Goal: Information Seeking & Learning: Learn about a topic

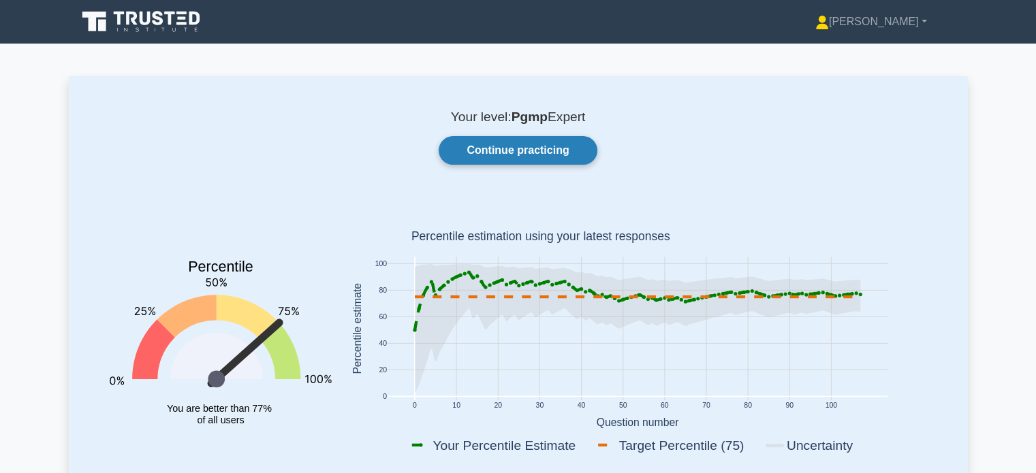
click at [512, 146] on link "Continue practicing" at bounding box center [517, 150] width 158 height 29
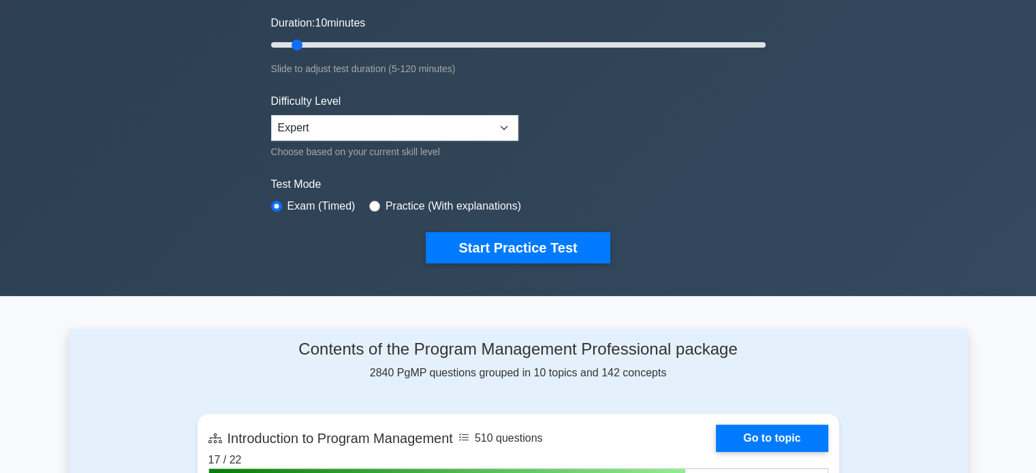
scroll to position [272, 0]
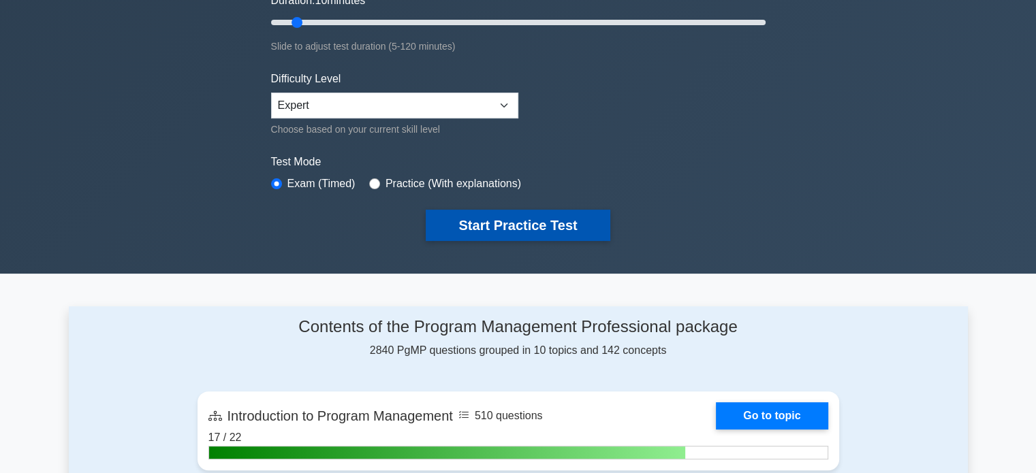
click at [537, 225] on button "Start Practice Test" at bounding box center [518, 225] width 184 height 31
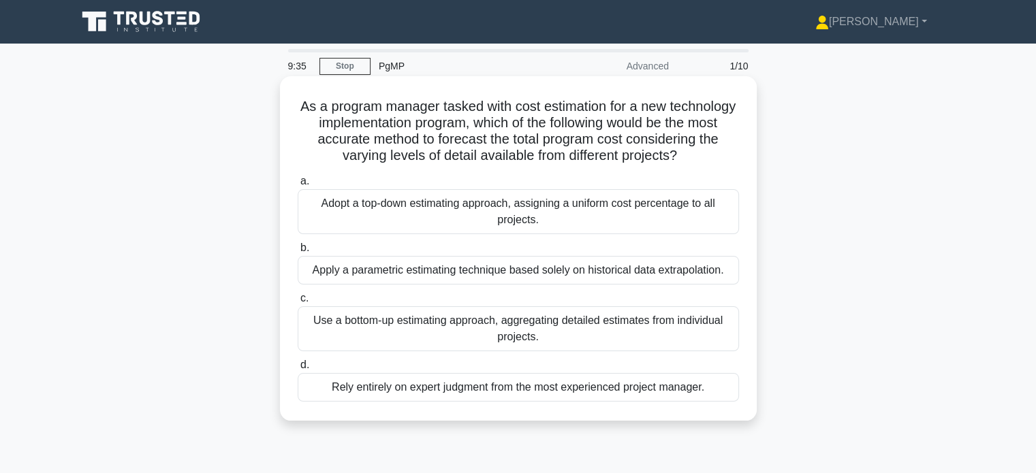
click at [507, 351] on div "Use a bottom-up estimating approach, aggregating detailed estimates from indivi…" at bounding box center [518, 328] width 441 height 45
click at [298, 303] on input "c. Use a bottom-up estimating approach, aggregating detailed estimates from ind…" at bounding box center [298, 298] width 0 height 9
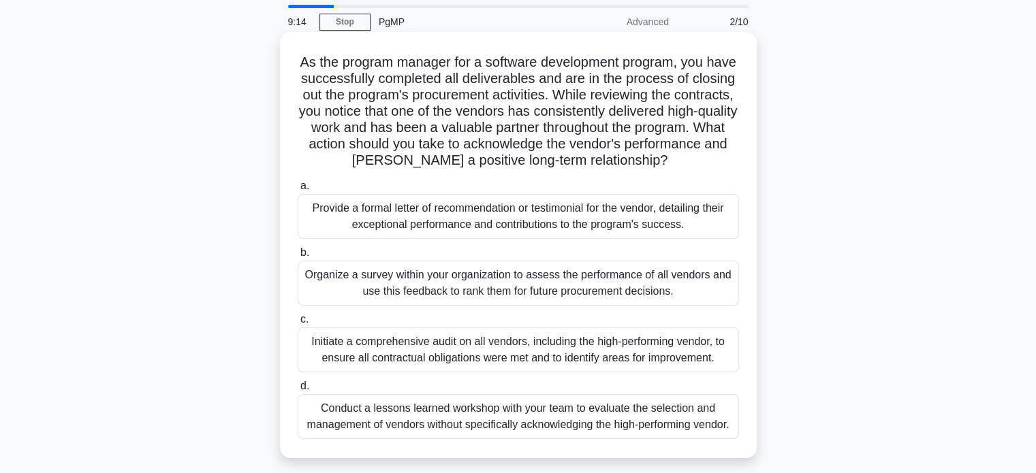
scroll to position [68, 0]
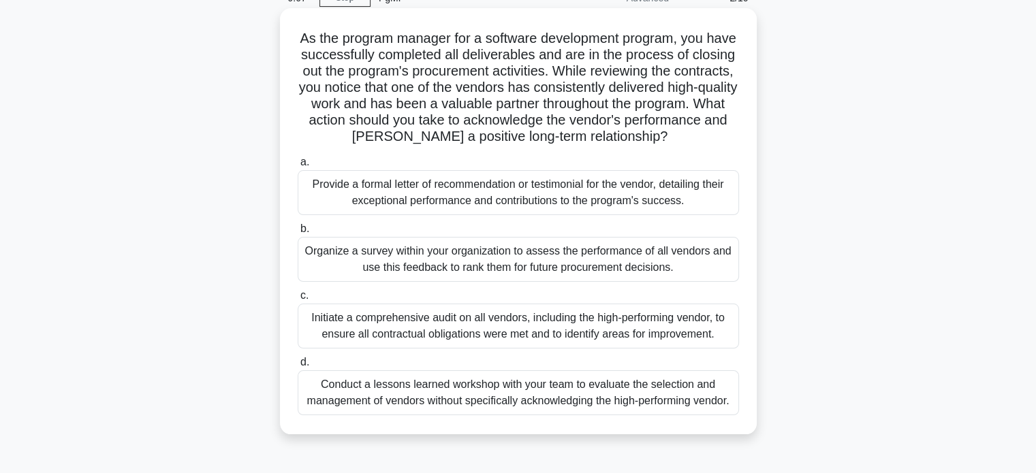
click at [503, 194] on div "Provide a formal letter of recommendation or testimonial for the vendor, detail…" at bounding box center [518, 192] width 441 height 45
click at [298, 167] on input "a. Provide a formal letter of recommendation or testimonial for the vendor, det…" at bounding box center [298, 162] width 0 height 9
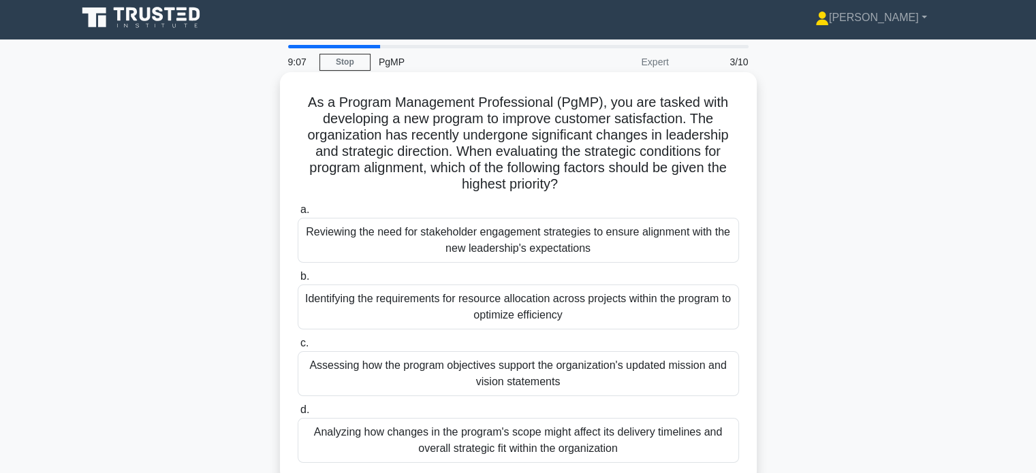
scroll to position [0, 0]
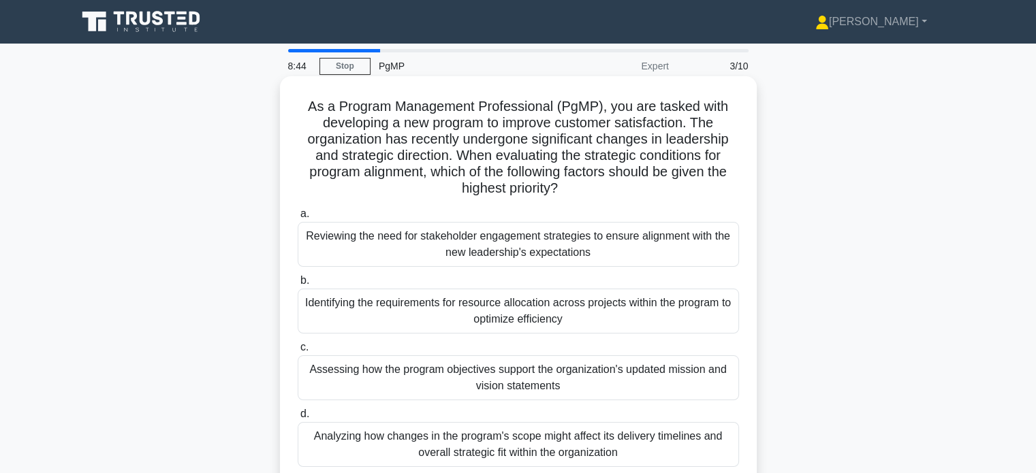
click at [532, 386] on div "Assessing how the program objectives support the organization's updated mission…" at bounding box center [518, 377] width 441 height 45
click at [298, 352] on input "c. Assessing how the program objectives support the organization's updated miss…" at bounding box center [298, 347] width 0 height 9
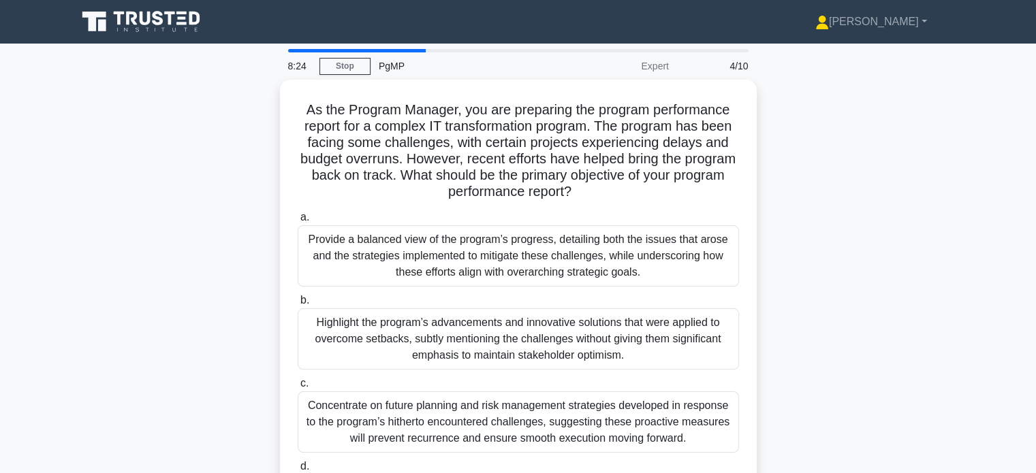
scroll to position [68, 0]
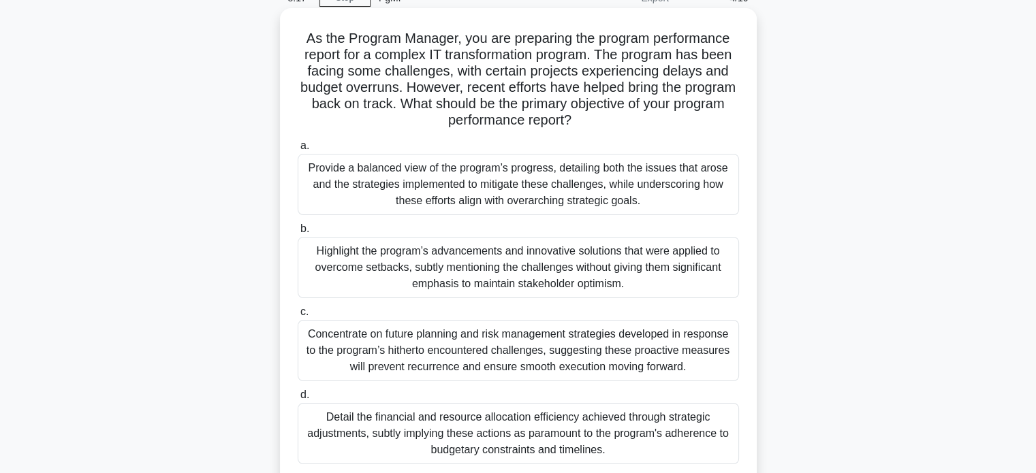
click at [520, 186] on div "Provide a balanced view of the program’s progress, detailing both the issues th…" at bounding box center [518, 184] width 441 height 61
click at [298, 150] on input "a. Provide a balanced view of the program’s progress, detailing both the issues…" at bounding box center [298, 146] width 0 height 9
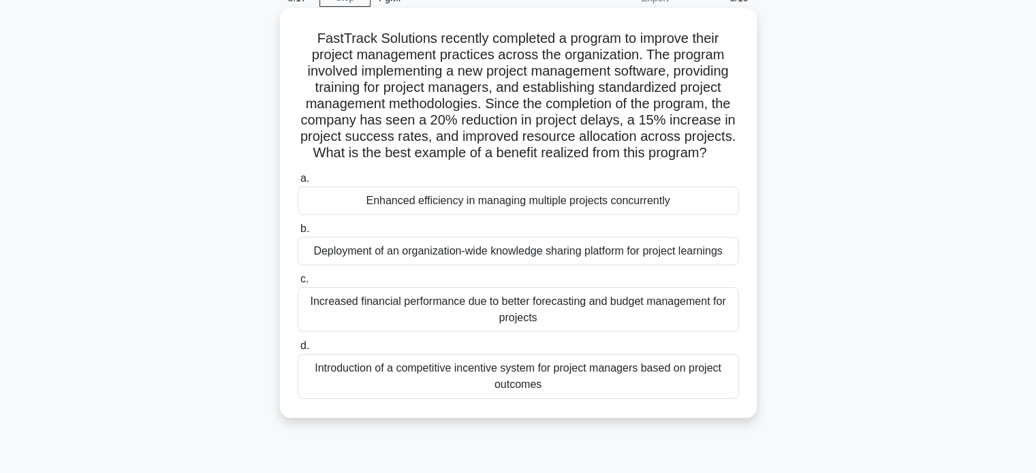
scroll to position [0, 0]
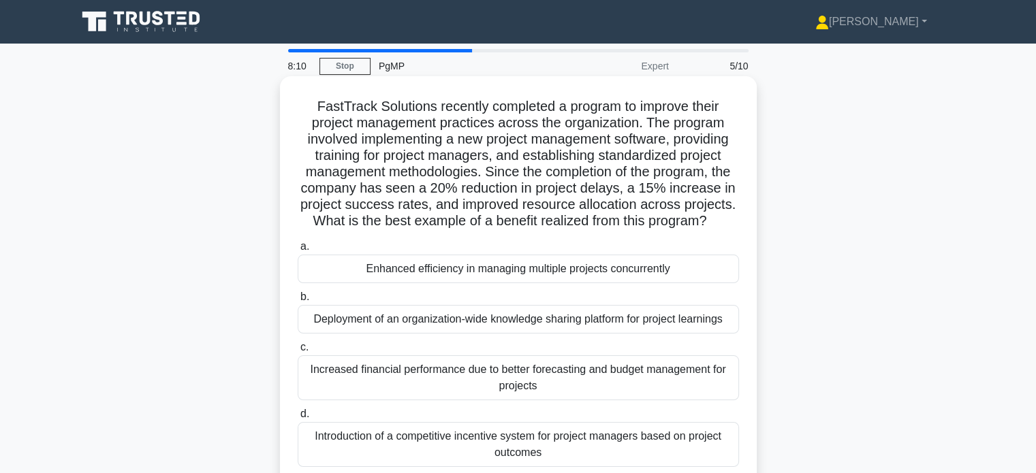
click at [520, 375] on div "Increased financial performance due to better forecasting and budget management…" at bounding box center [518, 377] width 441 height 45
click at [298, 352] on input "c. Increased financial performance due to better forecasting and budget managem…" at bounding box center [298, 347] width 0 height 9
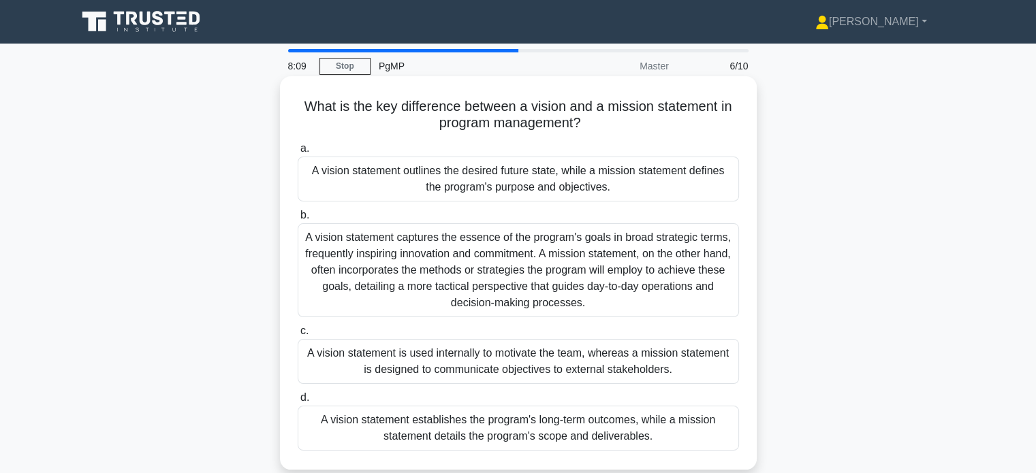
click at [520, 279] on div "A vision statement captures the essence of the program's goals in broad strateg…" at bounding box center [518, 270] width 441 height 94
click at [298, 220] on input "b. A vision statement captures the essence of the program's goals in broad stra…" at bounding box center [298, 215] width 0 height 9
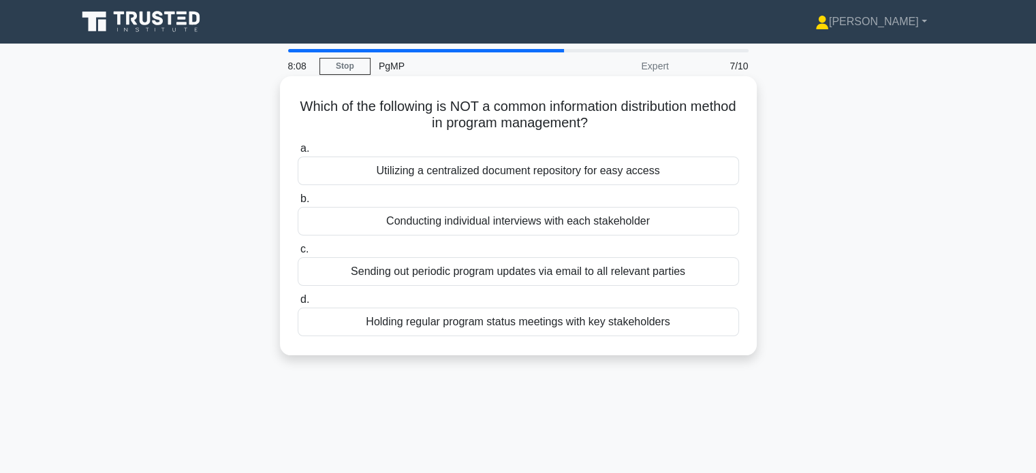
click at [510, 325] on div "Holding regular program status meetings with key stakeholders" at bounding box center [518, 322] width 441 height 29
click at [298, 304] on input "d. Holding regular program status meetings with key stakeholders" at bounding box center [298, 299] width 0 height 9
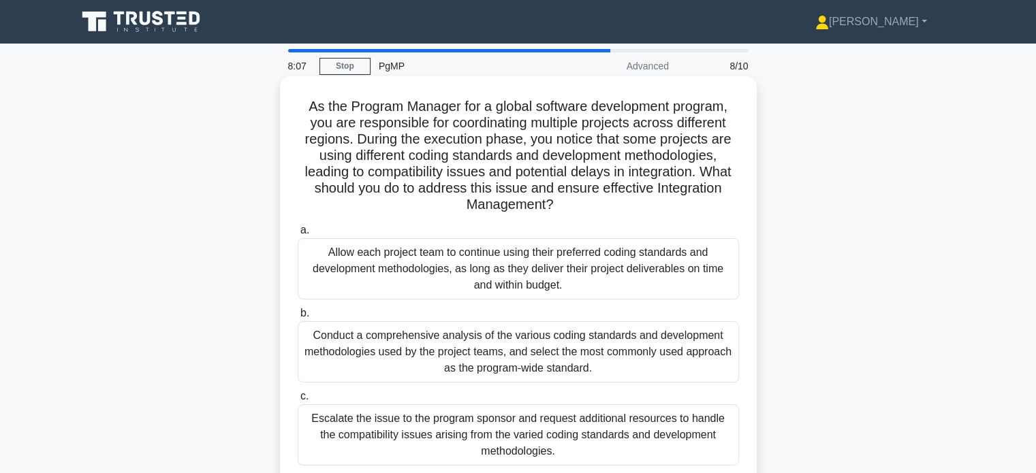
click at [507, 264] on div "Allow each project team to continue using their preferred coding standards and …" at bounding box center [518, 268] width 441 height 61
click at [298, 235] on input "a. Allow each project team to continue using their preferred coding standards a…" at bounding box center [298, 230] width 0 height 9
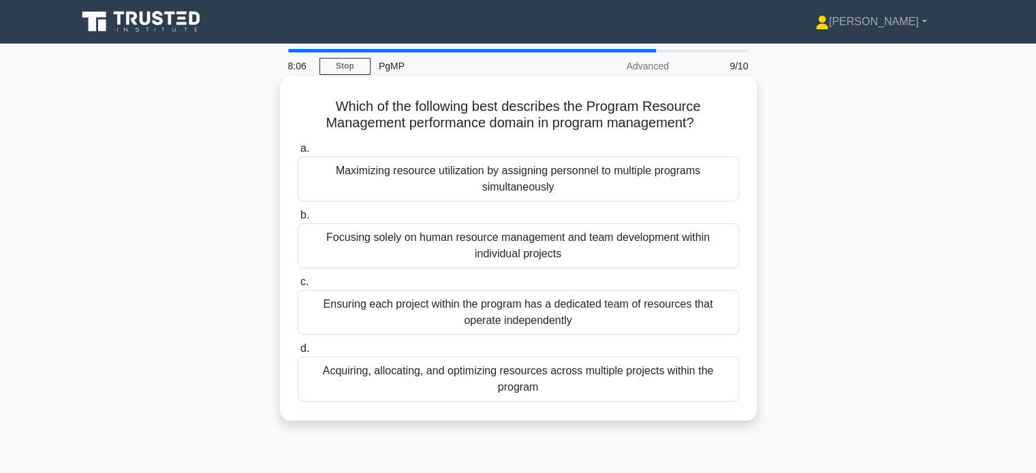
click at [475, 252] on div "Focusing solely on human resource management and team development within indivi…" at bounding box center [518, 245] width 441 height 45
click at [298, 220] on input "b. Focusing solely on human resource management and team development within ind…" at bounding box center [298, 215] width 0 height 9
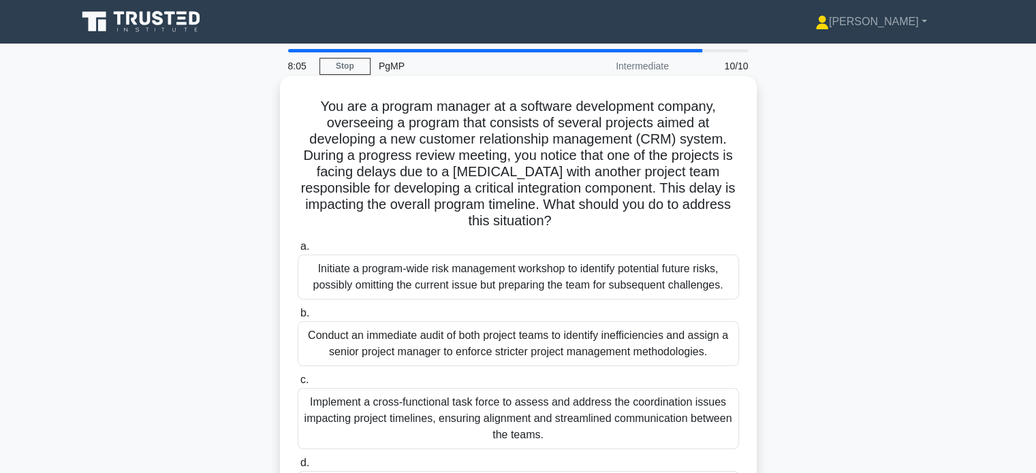
click at [437, 419] on div "Implement a cross-functional task force to assess and address the coordination …" at bounding box center [518, 418] width 441 height 61
click at [298, 385] on input "c. Implement a cross-functional task force to assess and address the coordinati…" at bounding box center [298, 380] width 0 height 9
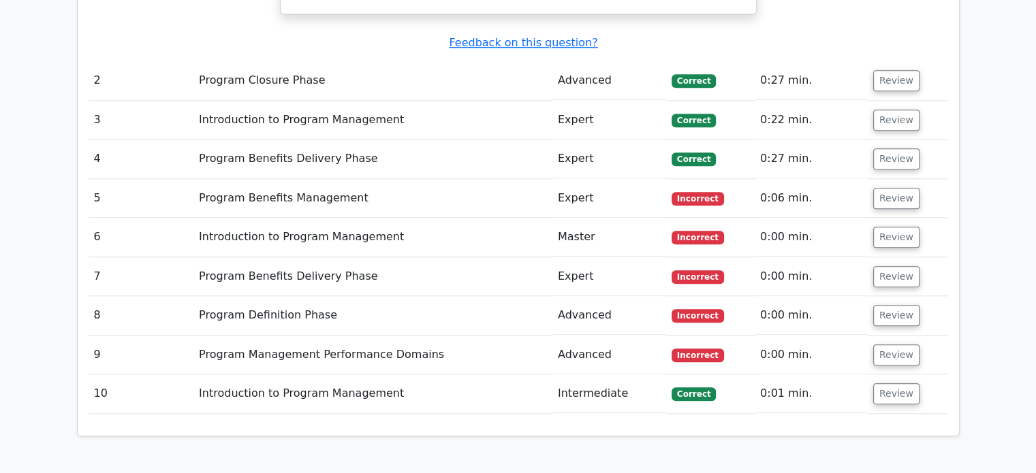
scroll to position [1498, 0]
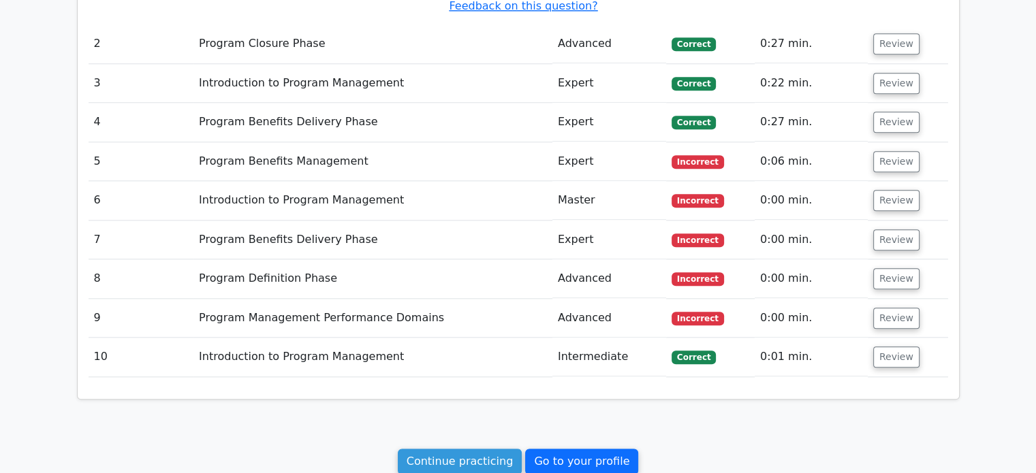
click at [548, 449] on link "Go to your profile" at bounding box center [581, 462] width 113 height 26
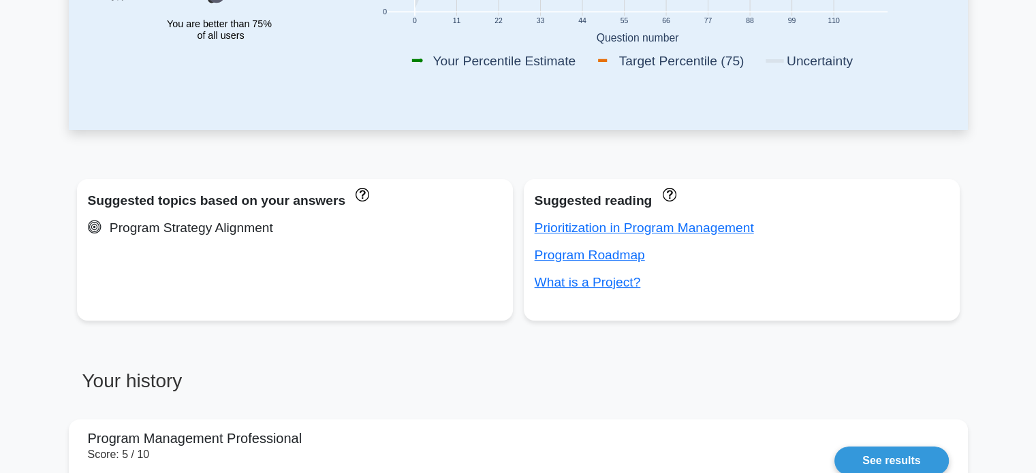
scroll to position [477, 0]
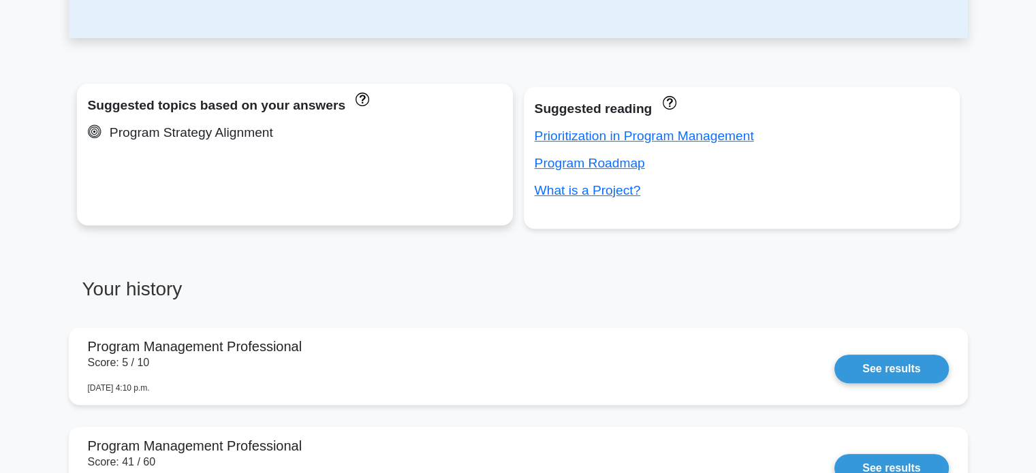
click at [290, 152] on div "Suggested topics based on your answers Program Strategy Alignment" at bounding box center [295, 155] width 436 height 142
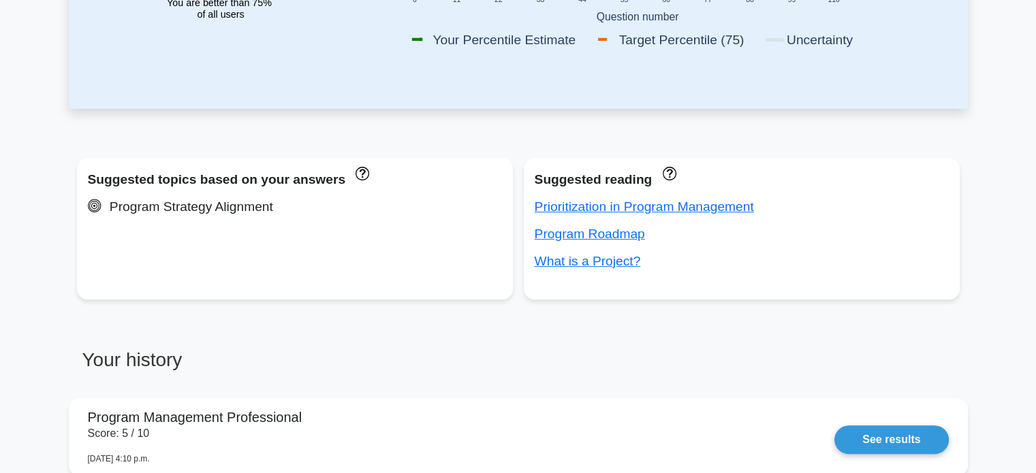
scroll to position [409, 0]
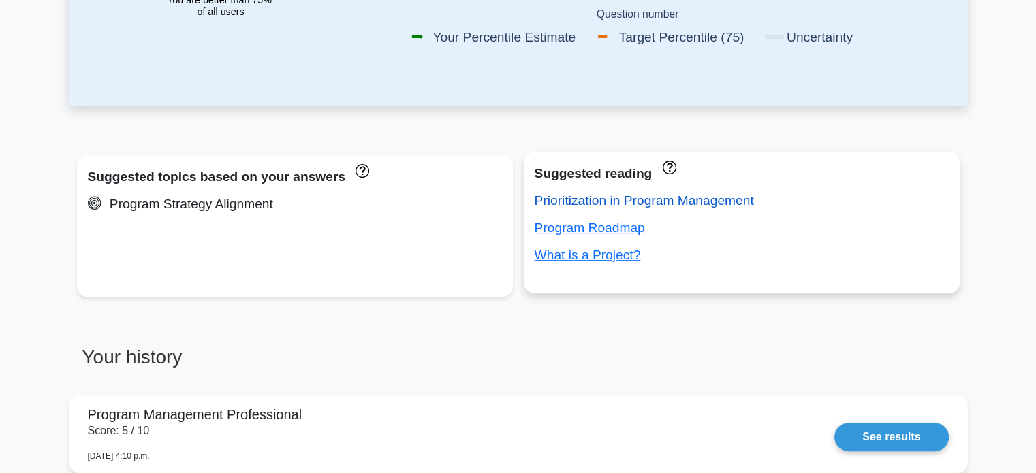
click at [582, 204] on link "Prioritization in Program Management" at bounding box center [643, 200] width 219 height 14
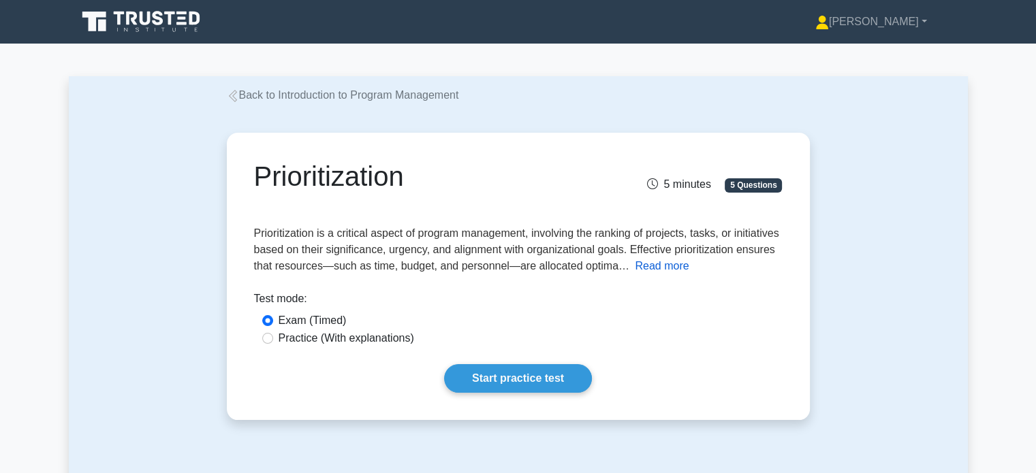
click at [656, 266] on button "Read more" at bounding box center [662, 266] width 54 height 16
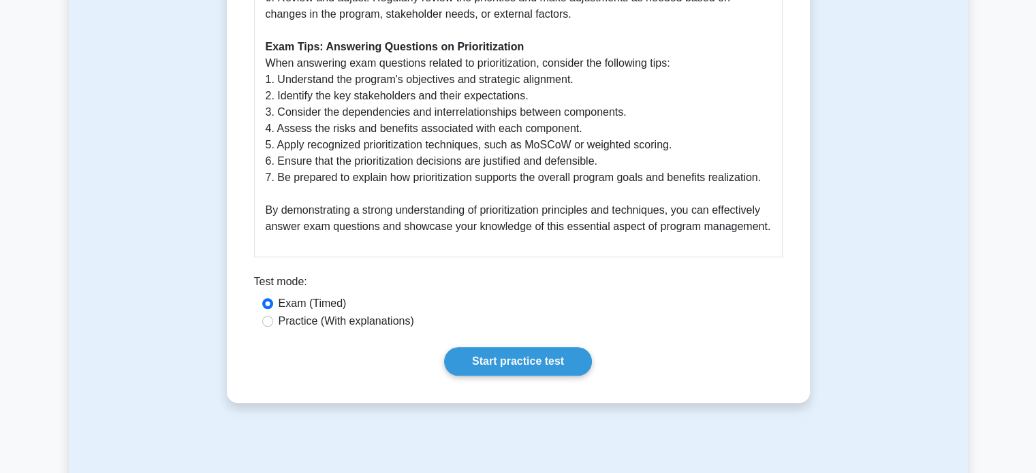
scroll to position [1157, 0]
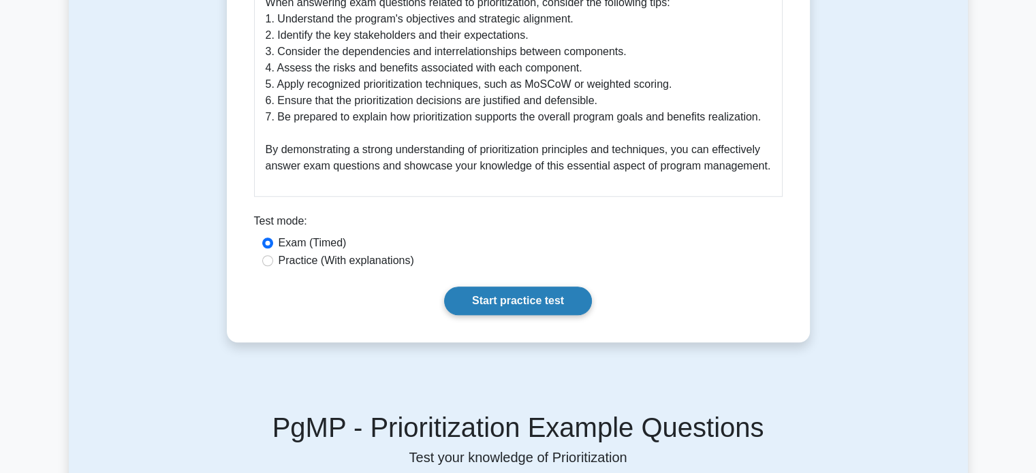
click at [518, 287] on link "Start practice test" at bounding box center [518, 301] width 148 height 29
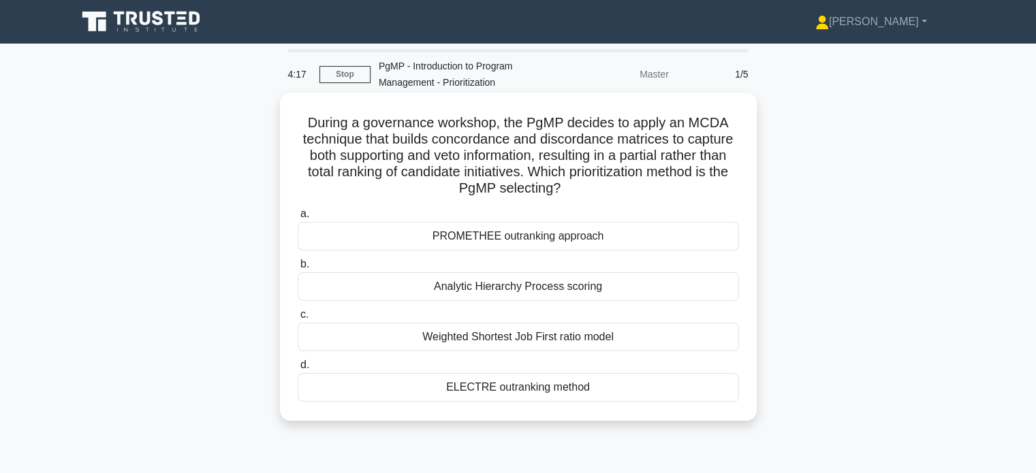
click at [480, 291] on div "Analytic Hierarchy Process scoring" at bounding box center [518, 286] width 441 height 29
click at [298, 269] on input "b. Analytic Hierarchy Process scoring" at bounding box center [298, 264] width 0 height 9
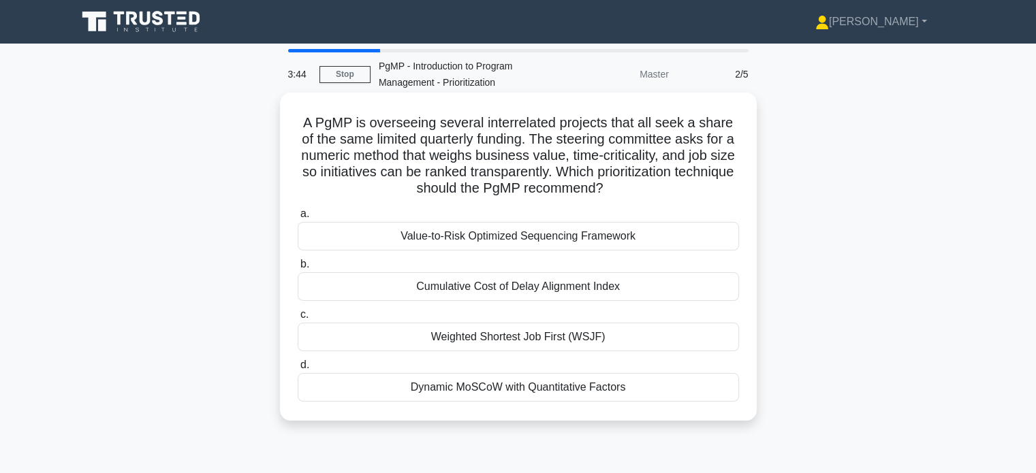
click at [475, 394] on div "Dynamic MoSCoW with Quantitative Factors" at bounding box center [518, 387] width 441 height 29
click at [298, 370] on input "d. Dynamic MoSCoW with Quantitative Factors" at bounding box center [298, 365] width 0 height 9
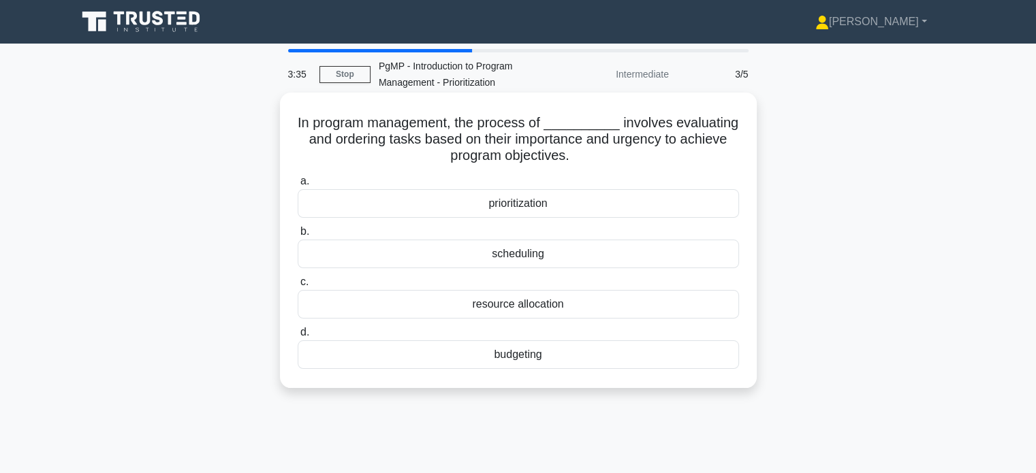
click at [490, 208] on div "prioritization" at bounding box center [518, 203] width 441 height 29
click at [298, 186] on input "a. prioritization" at bounding box center [298, 181] width 0 height 9
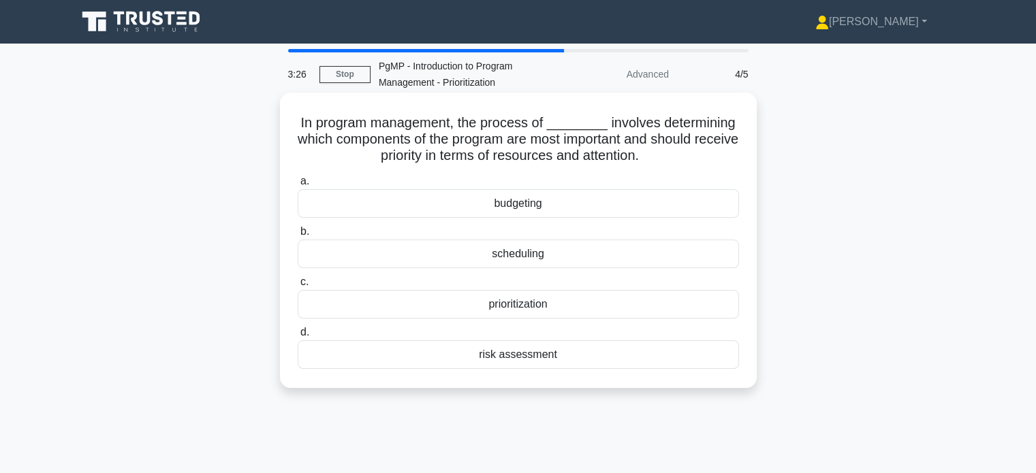
click at [482, 305] on div "prioritization" at bounding box center [518, 304] width 441 height 29
click at [298, 287] on input "c. prioritization" at bounding box center [298, 282] width 0 height 9
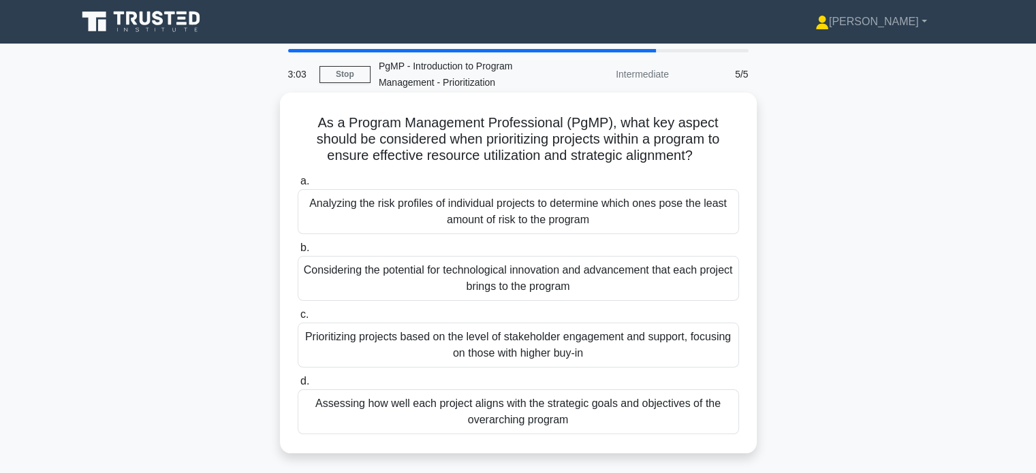
click at [523, 419] on div "Assessing how well each project aligns with the strategic goals and objectives …" at bounding box center [518, 411] width 441 height 45
click at [298, 386] on input "d. Assessing how well each project aligns with the strategic goals and objectiv…" at bounding box center [298, 381] width 0 height 9
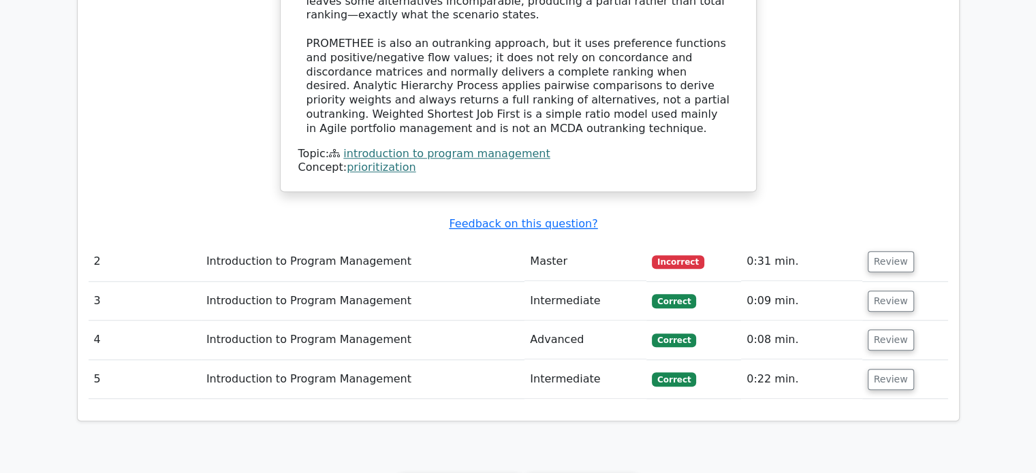
scroll to position [1157, 0]
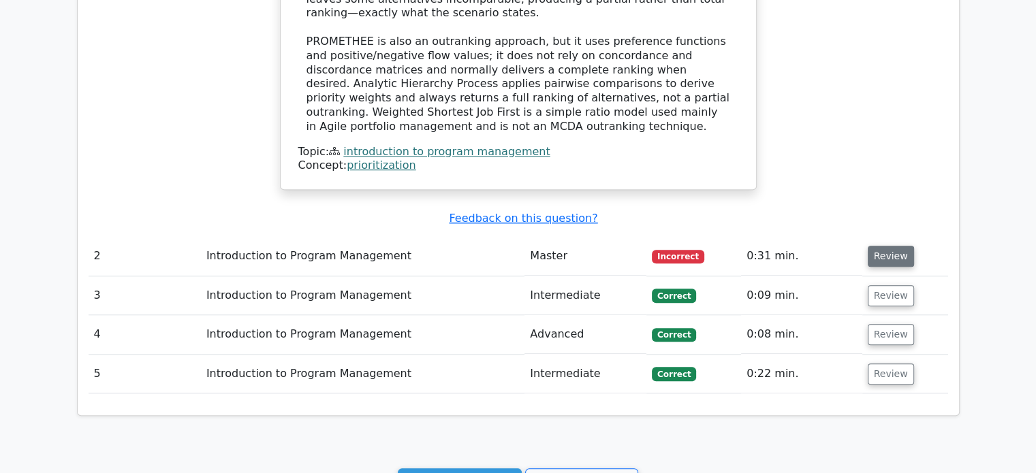
click at [879, 246] on button "Review" at bounding box center [890, 256] width 46 height 21
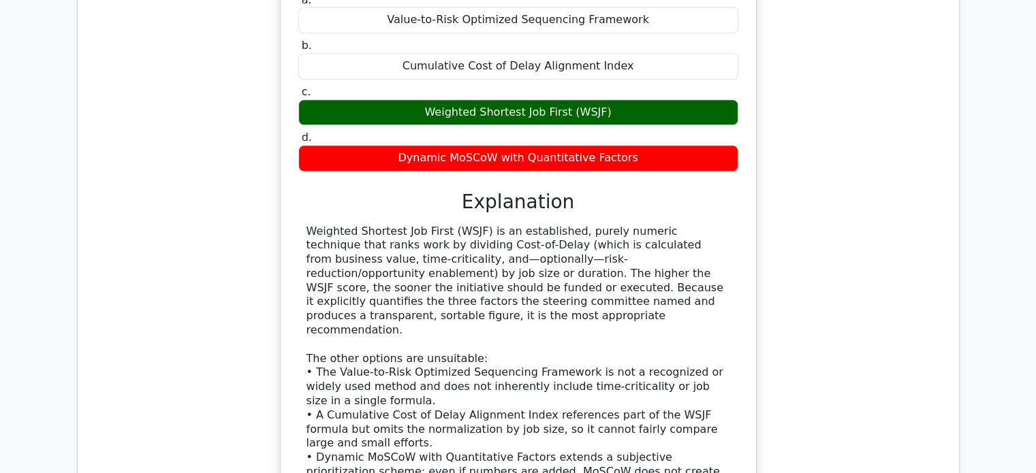
scroll to position [1634, 0]
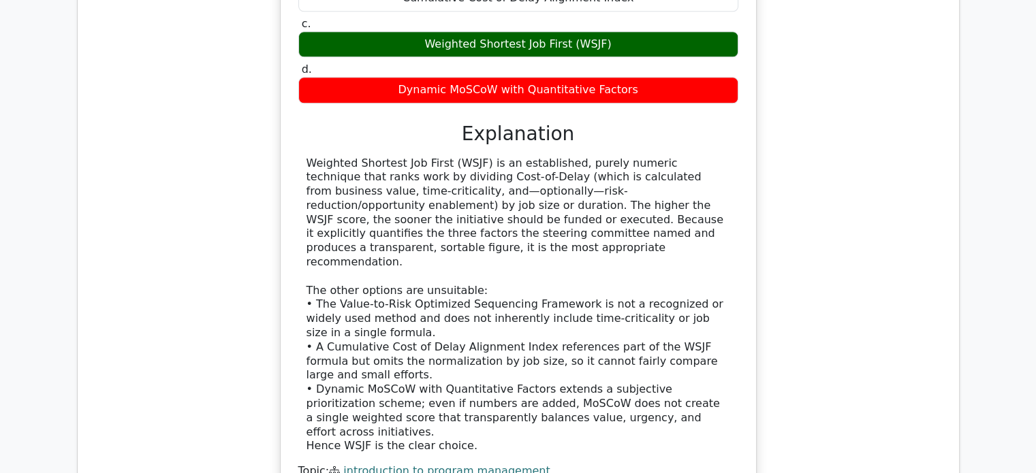
click at [487, 464] on link "introduction to program management" at bounding box center [446, 470] width 206 height 13
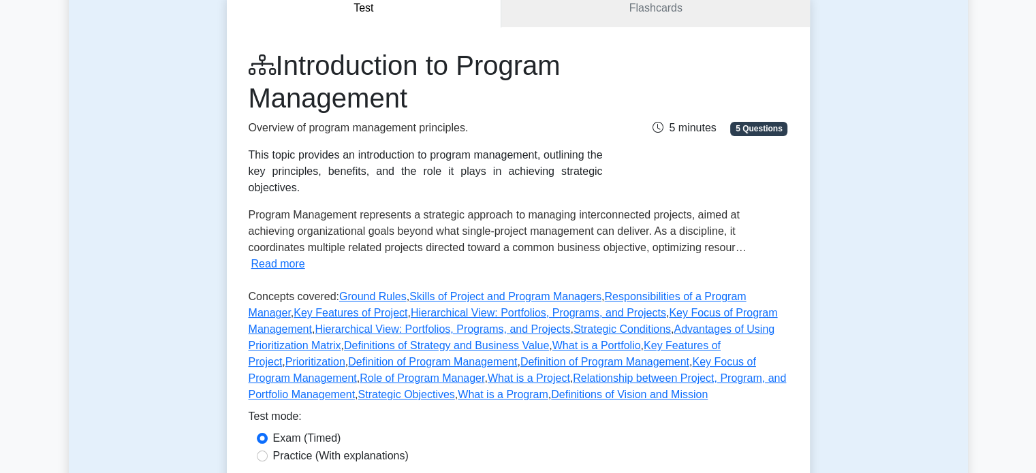
scroll to position [204, 0]
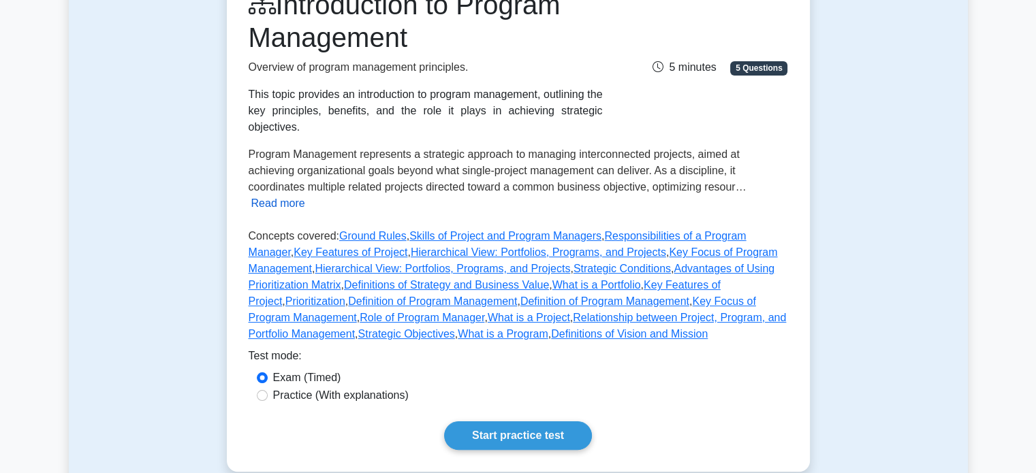
click at [305, 195] on button "Read more" at bounding box center [278, 203] width 54 height 16
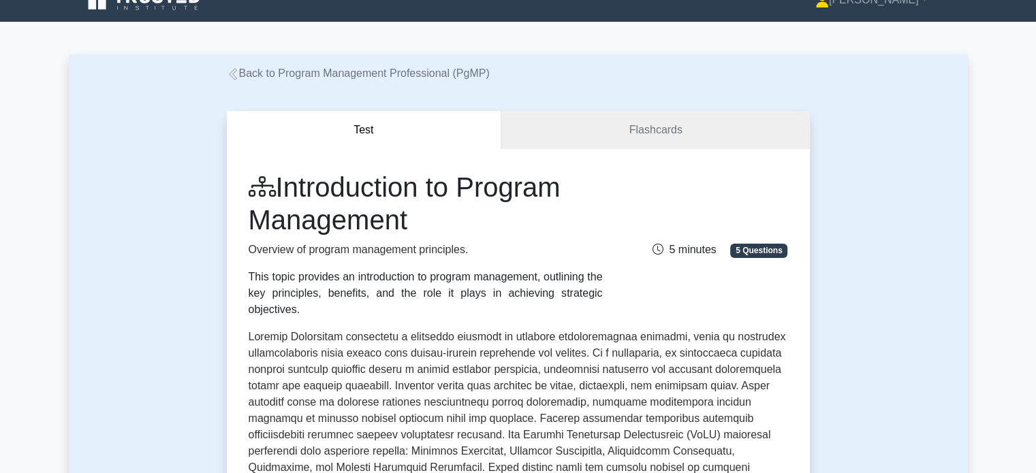
scroll to position [0, 0]
